Goal: Task Accomplishment & Management: Complete application form

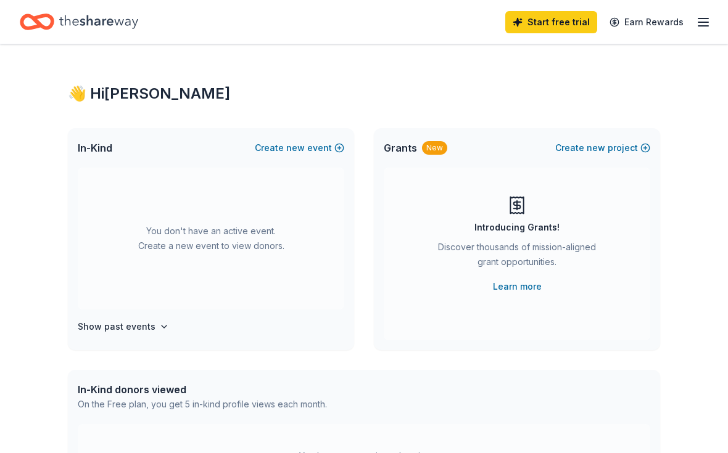
click at [709, 15] on icon "button" at bounding box center [703, 22] width 15 height 15
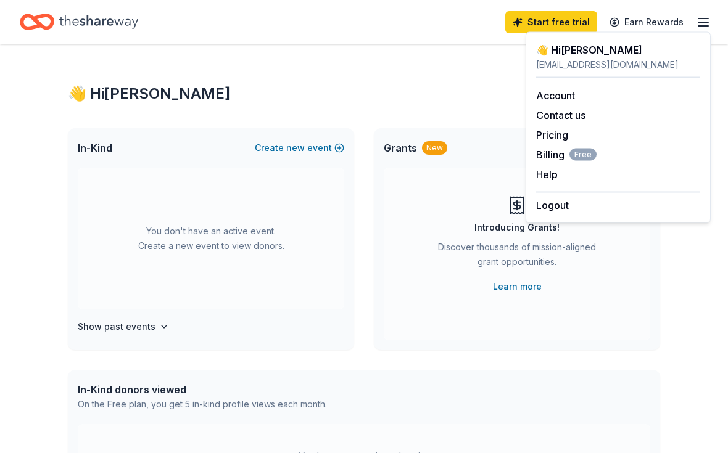
click at [564, 22] on link "Start free trial" at bounding box center [551, 22] width 92 height 22
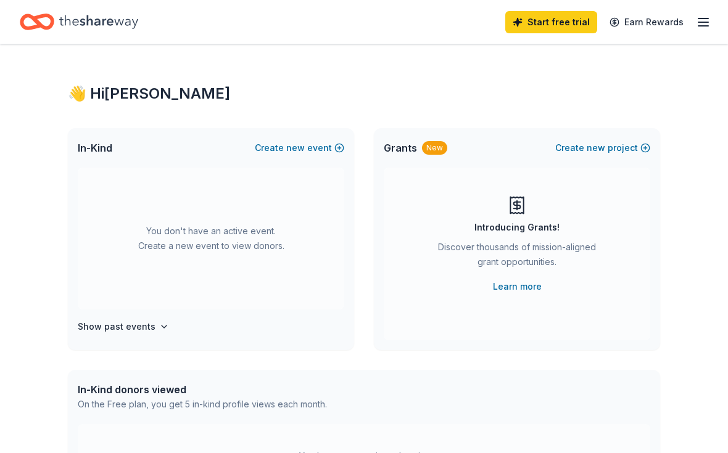
click at [697, 18] on icon "button" at bounding box center [703, 22] width 15 height 15
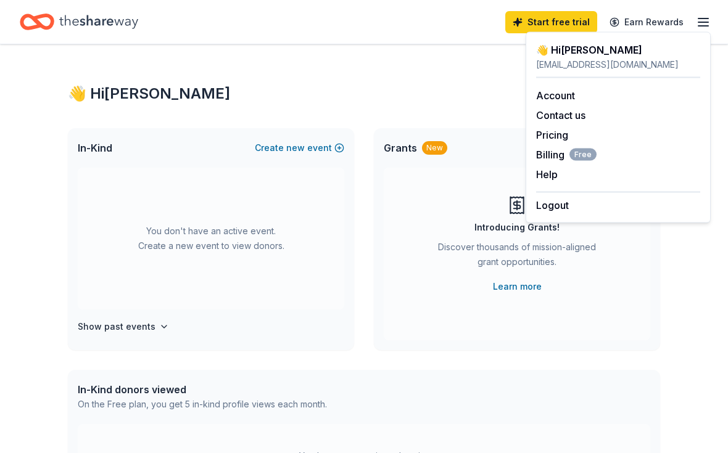
click at [547, 176] on button "Help" at bounding box center [547, 174] width 22 height 15
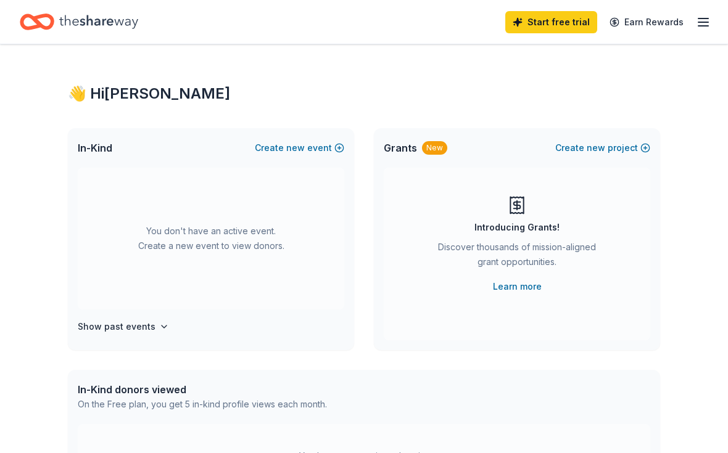
click at [286, 147] on button "Create new event" at bounding box center [299, 148] width 89 height 15
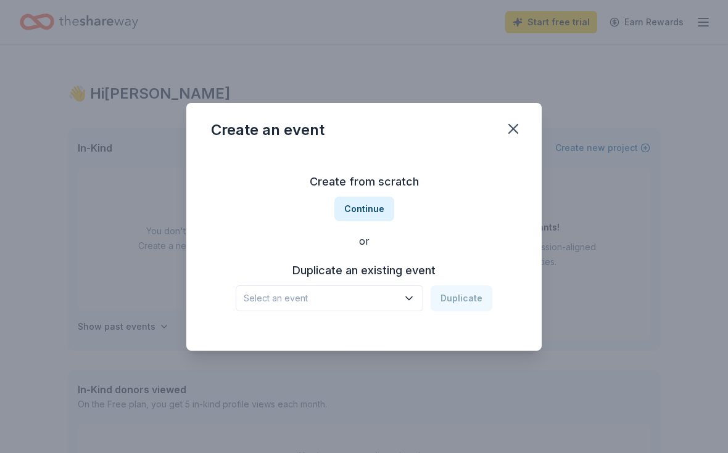
click at [367, 202] on button "Continue" at bounding box center [364, 209] width 60 height 25
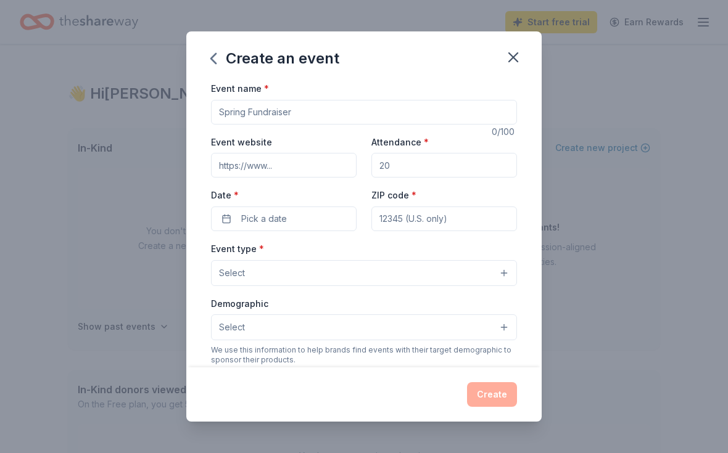
click at [300, 109] on input "Event name *" at bounding box center [364, 112] width 306 height 25
click at [287, 111] on input "Event name *" at bounding box center [364, 112] width 306 height 25
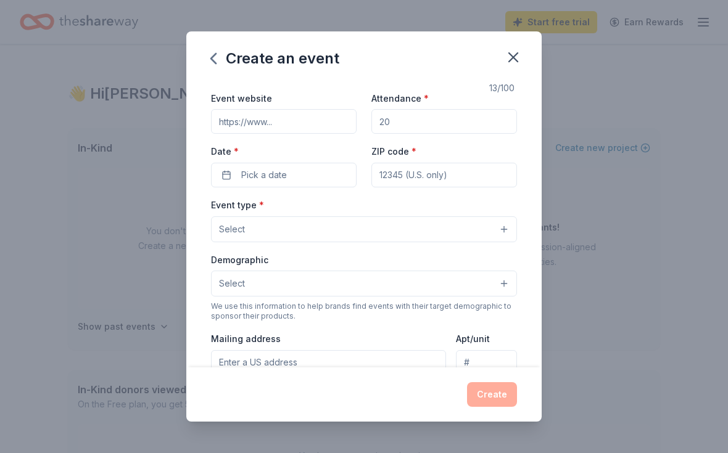
scroll to position [49, 0]
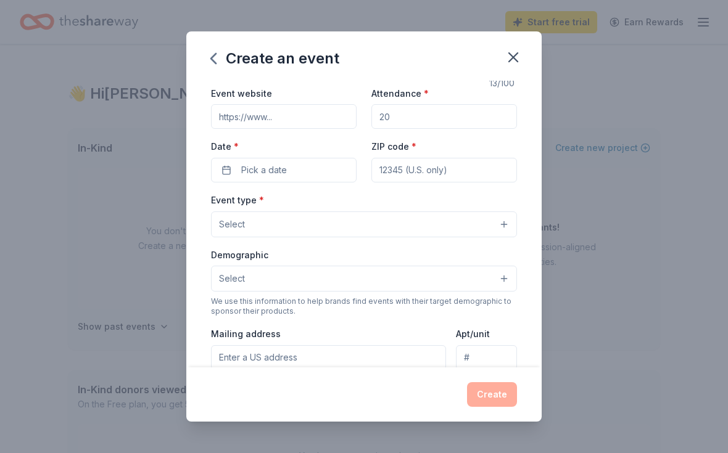
type input "Recovery fest"
click at [409, 125] on input "Attendance *" at bounding box center [444, 116] width 146 height 25
click at [410, 120] on input "Attendance *" at bounding box center [444, 116] width 146 height 25
click at [422, 125] on input "Attendance *" at bounding box center [444, 116] width 146 height 25
click at [413, 124] on input "Attendance *" at bounding box center [444, 116] width 146 height 25
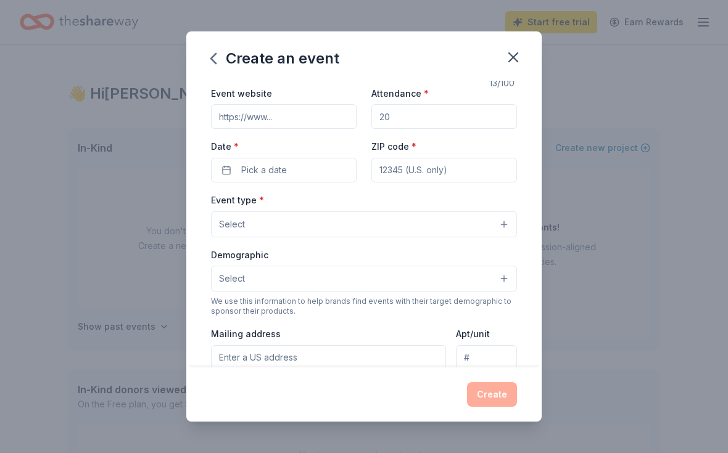
type input "1"
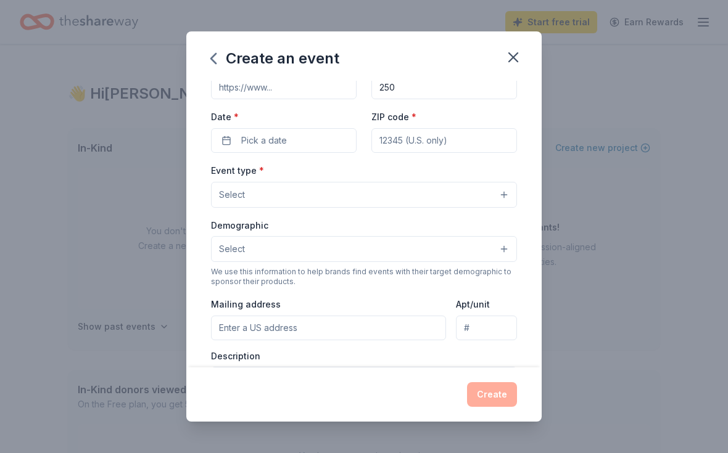
scroll to position [80, 0]
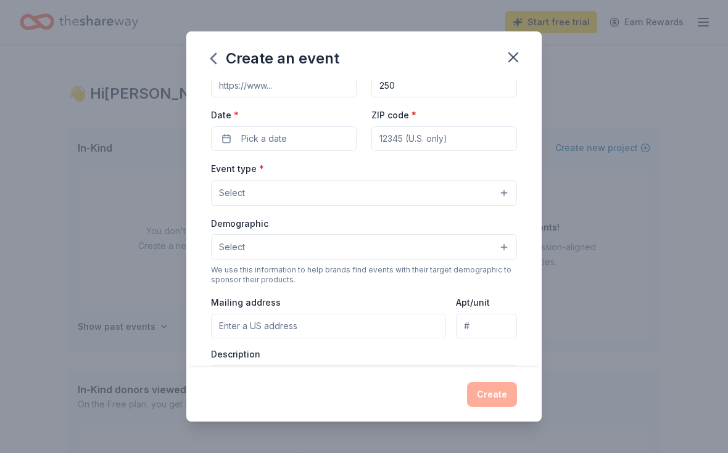
type input "250"
click at [227, 143] on button "Pick a date" at bounding box center [284, 138] width 146 height 25
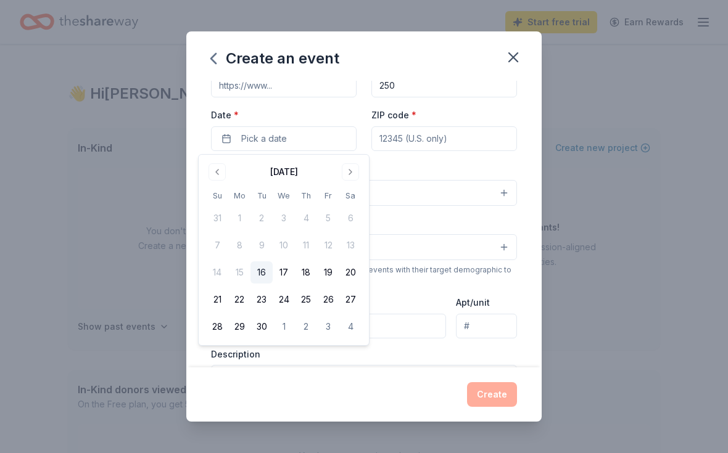
click at [355, 174] on button "Go to next month" at bounding box center [350, 171] width 17 height 17
click at [324, 297] on button "24" at bounding box center [328, 300] width 22 height 22
click at [345, 141] on span "button" at bounding box center [343, 138] width 15 height 15
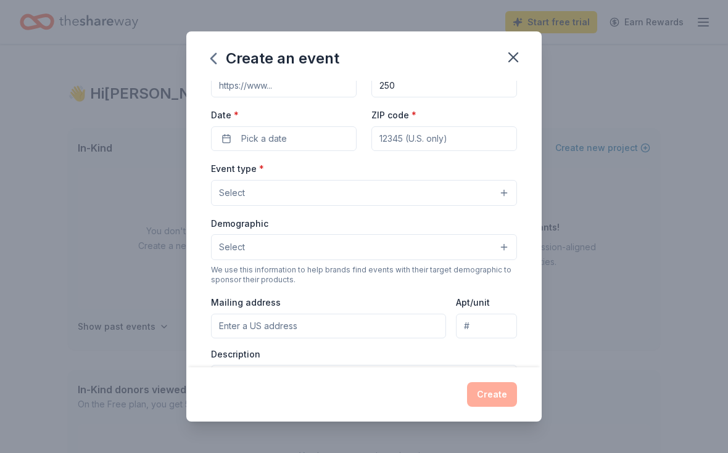
click at [308, 143] on button "Pick a date" at bounding box center [284, 138] width 146 height 25
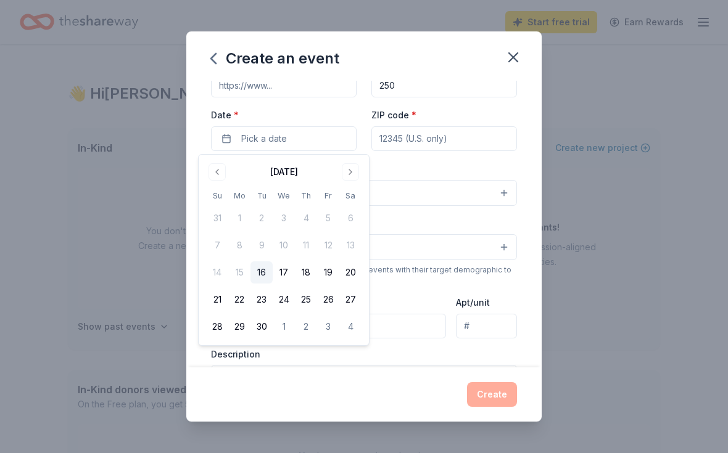
click at [354, 173] on button "Go to next month" at bounding box center [350, 171] width 17 height 17
click at [326, 302] on button "24" at bounding box center [328, 300] width 22 height 22
click at [321, 295] on button "24" at bounding box center [328, 300] width 22 height 22
click at [446, 141] on input "ZIP code *" at bounding box center [444, 138] width 146 height 25
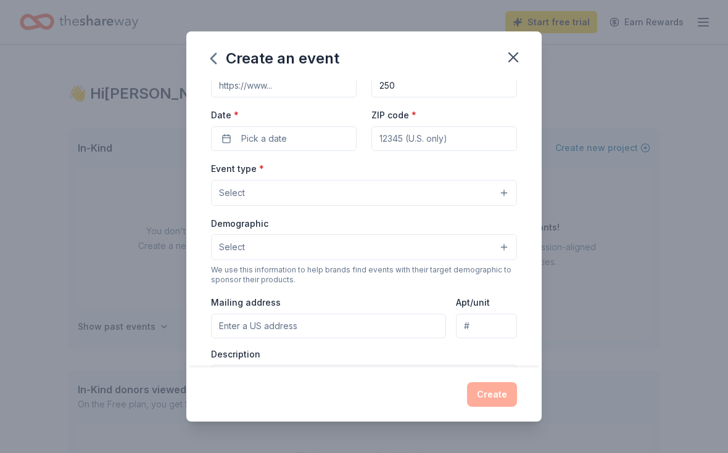
click at [295, 145] on button "Pick a date" at bounding box center [284, 138] width 146 height 25
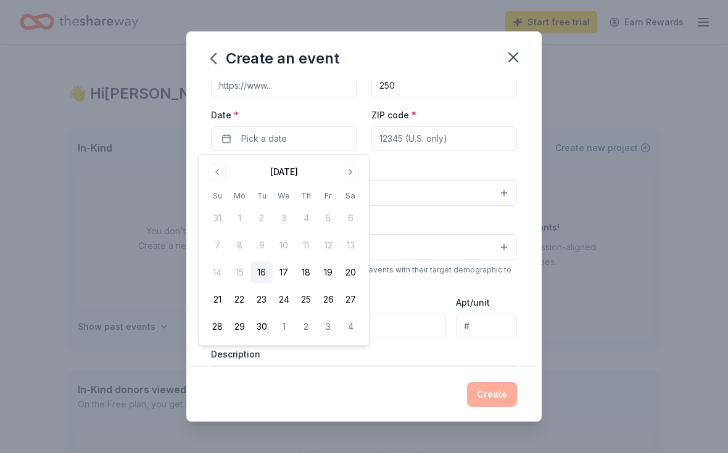
click at [348, 175] on button "Go to next month" at bounding box center [350, 171] width 17 height 17
click at [351, 173] on button "Go to next month" at bounding box center [350, 171] width 17 height 17
click at [225, 173] on button "Go to previous month" at bounding box center [217, 171] width 17 height 17
click at [321, 297] on button "24" at bounding box center [328, 300] width 22 height 22
click at [273, 141] on button "[DATE]" at bounding box center [284, 138] width 146 height 25
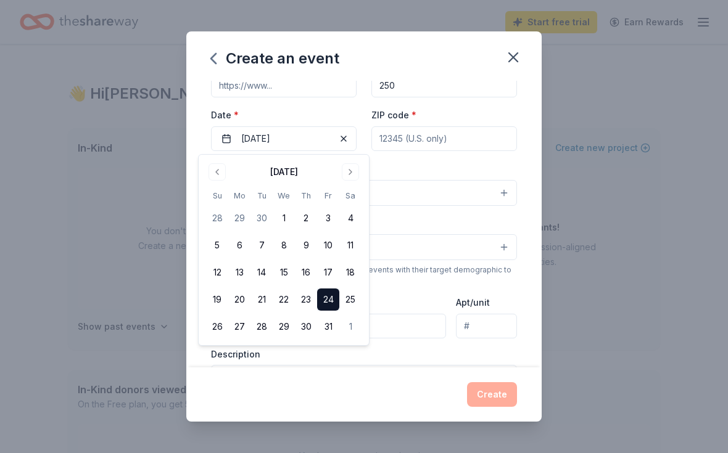
click at [257, 144] on button "[DATE]" at bounding box center [284, 138] width 146 height 25
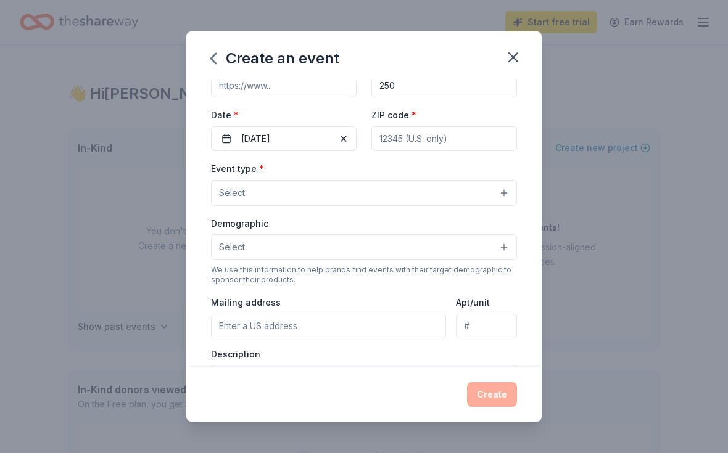
click at [426, 144] on input "ZIP code *" at bounding box center [444, 138] width 146 height 25
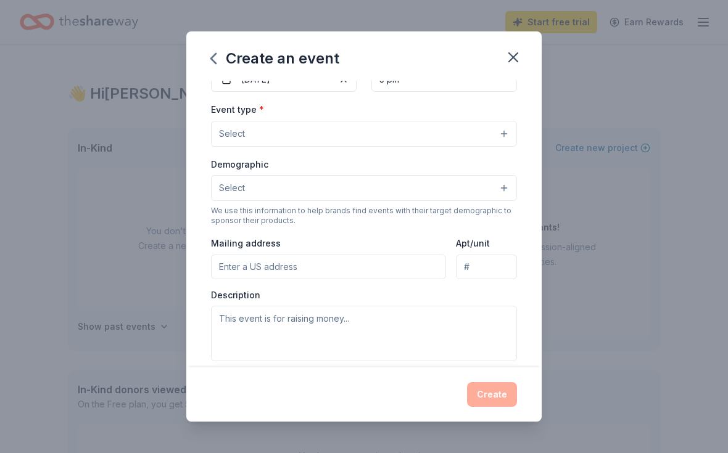
scroll to position [137, 0]
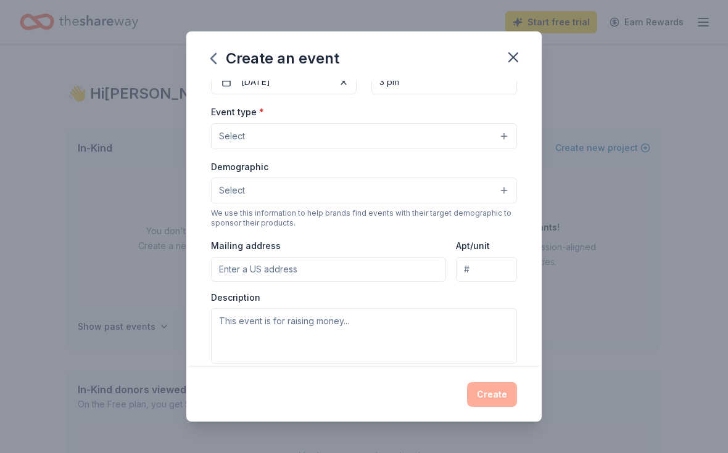
type input "3 pm"
click at [481, 138] on button "Select" at bounding box center [364, 136] width 306 height 26
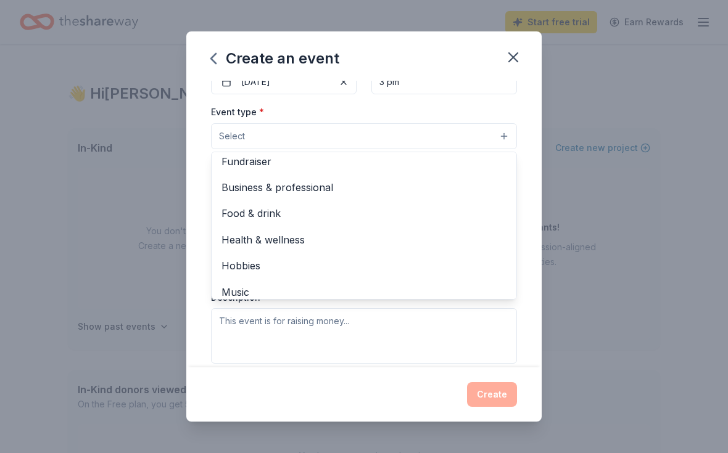
scroll to position [5, 0]
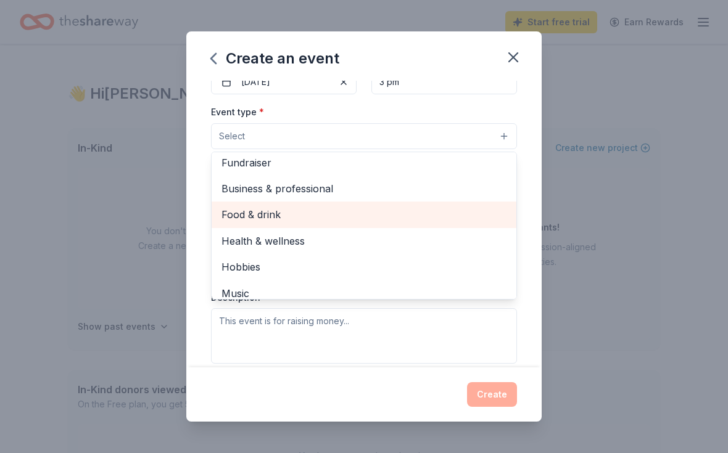
click at [260, 214] on span "Food & drink" at bounding box center [363, 215] width 285 height 16
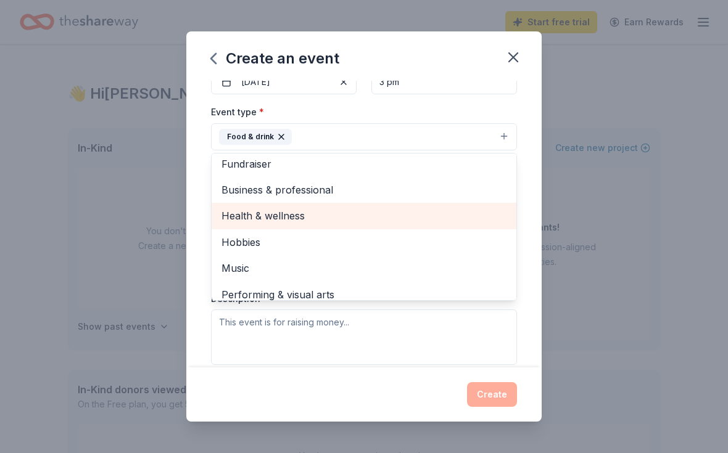
click at [319, 218] on span "Health & wellness" at bounding box center [363, 216] width 285 height 16
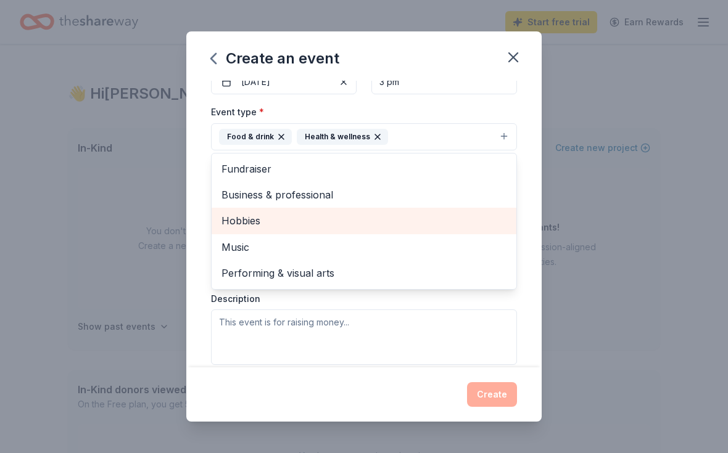
click at [263, 250] on span "Music" at bounding box center [363, 247] width 285 height 16
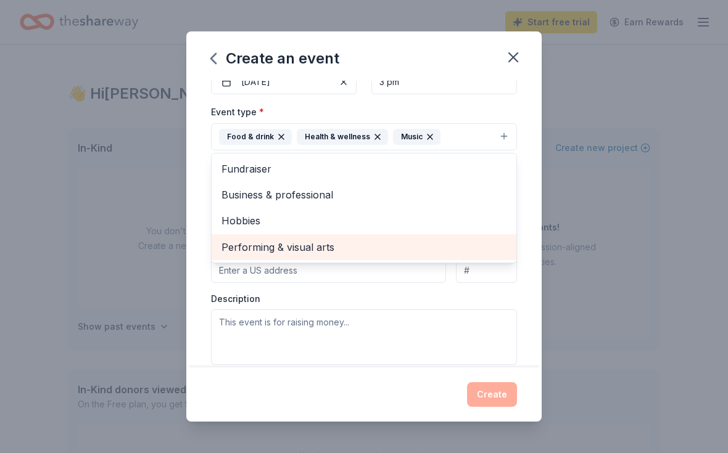
click at [403, 141] on div "Music" at bounding box center [417, 137] width 48 height 16
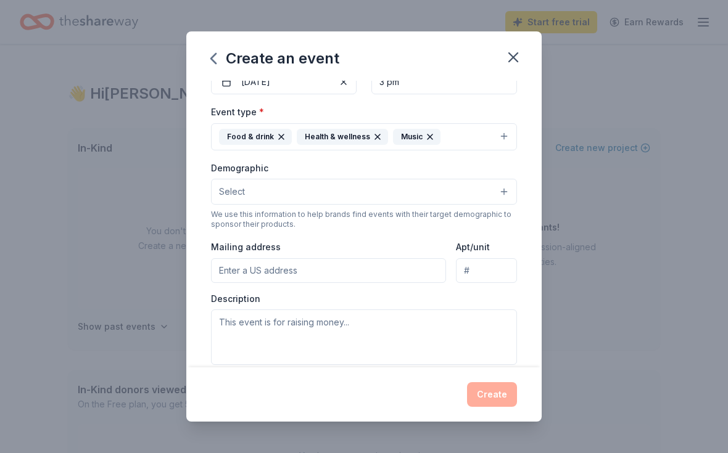
click at [437, 193] on button "Select" at bounding box center [364, 192] width 306 height 26
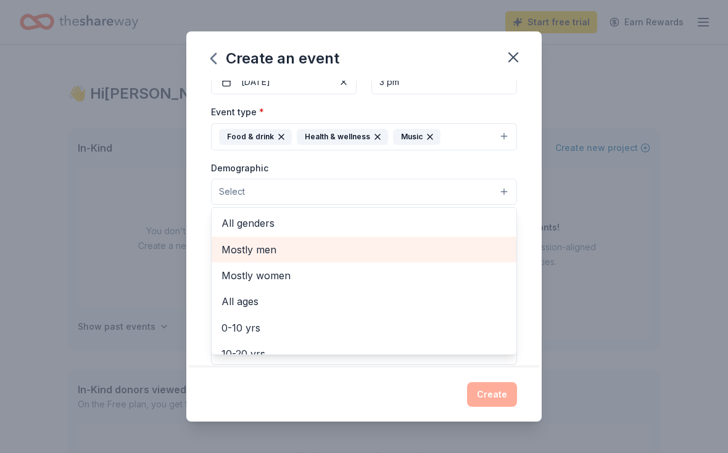
click at [256, 252] on span "Mostly men" at bounding box center [363, 250] width 285 height 16
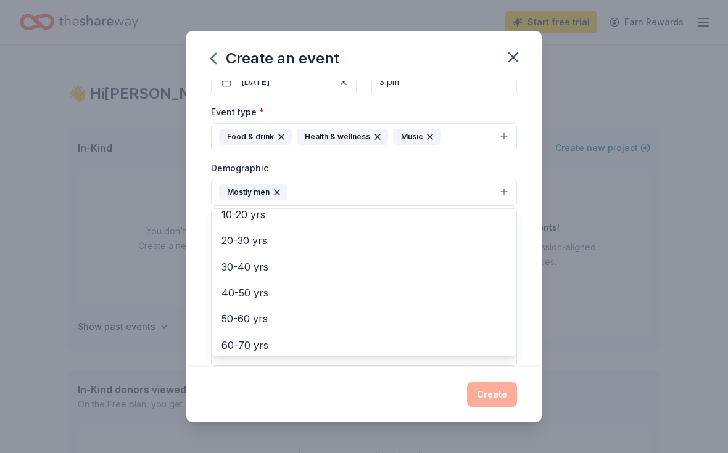
scroll to position [118, 0]
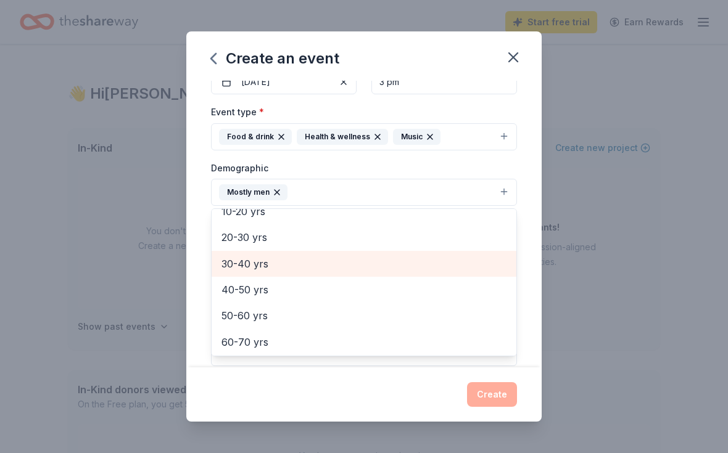
click at [254, 267] on span "30-40 yrs" at bounding box center [363, 264] width 285 height 16
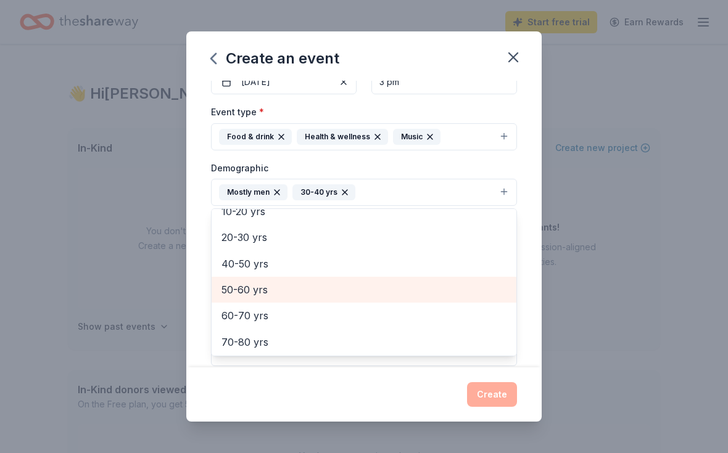
click at [244, 286] on span "50-60 yrs" at bounding box center [363, 290] width 285 height 16
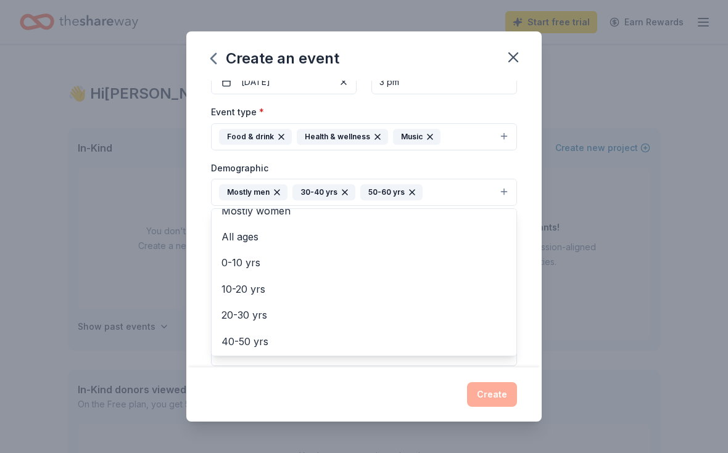
scroll to position [46, 0]
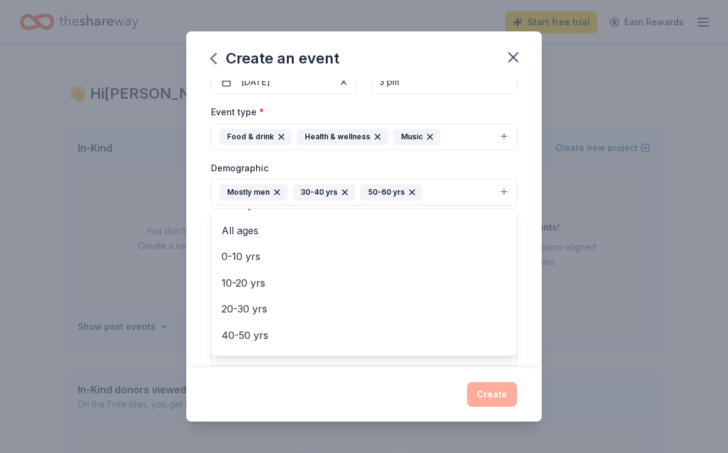
click at [379, 194] on div "50-60 yrs" at bounding box center [391, 192] width 62 height 16
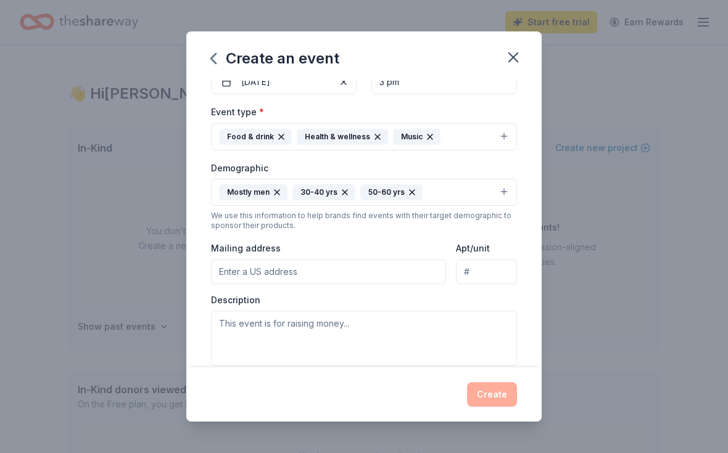
click at [338, 276] on input "Mailing address" at bounding box center [328, 272] width 235 height 25
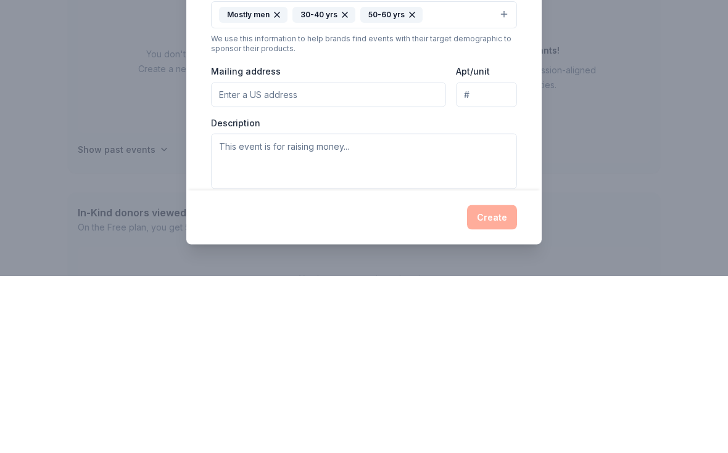
type input "[STREET_ADDRESS][PERSON_NAME]"
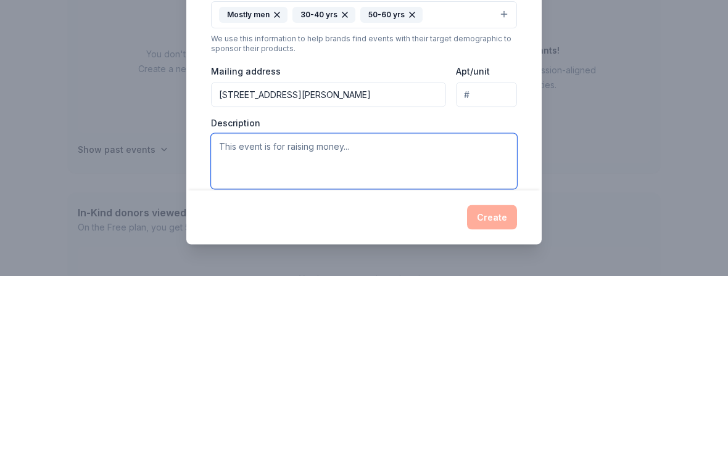
click at [371, 311] on textarea at bounding box center [364, 339] width 306 height 56
